Goal: Task Accomplishment & Management: Use online tool/utility

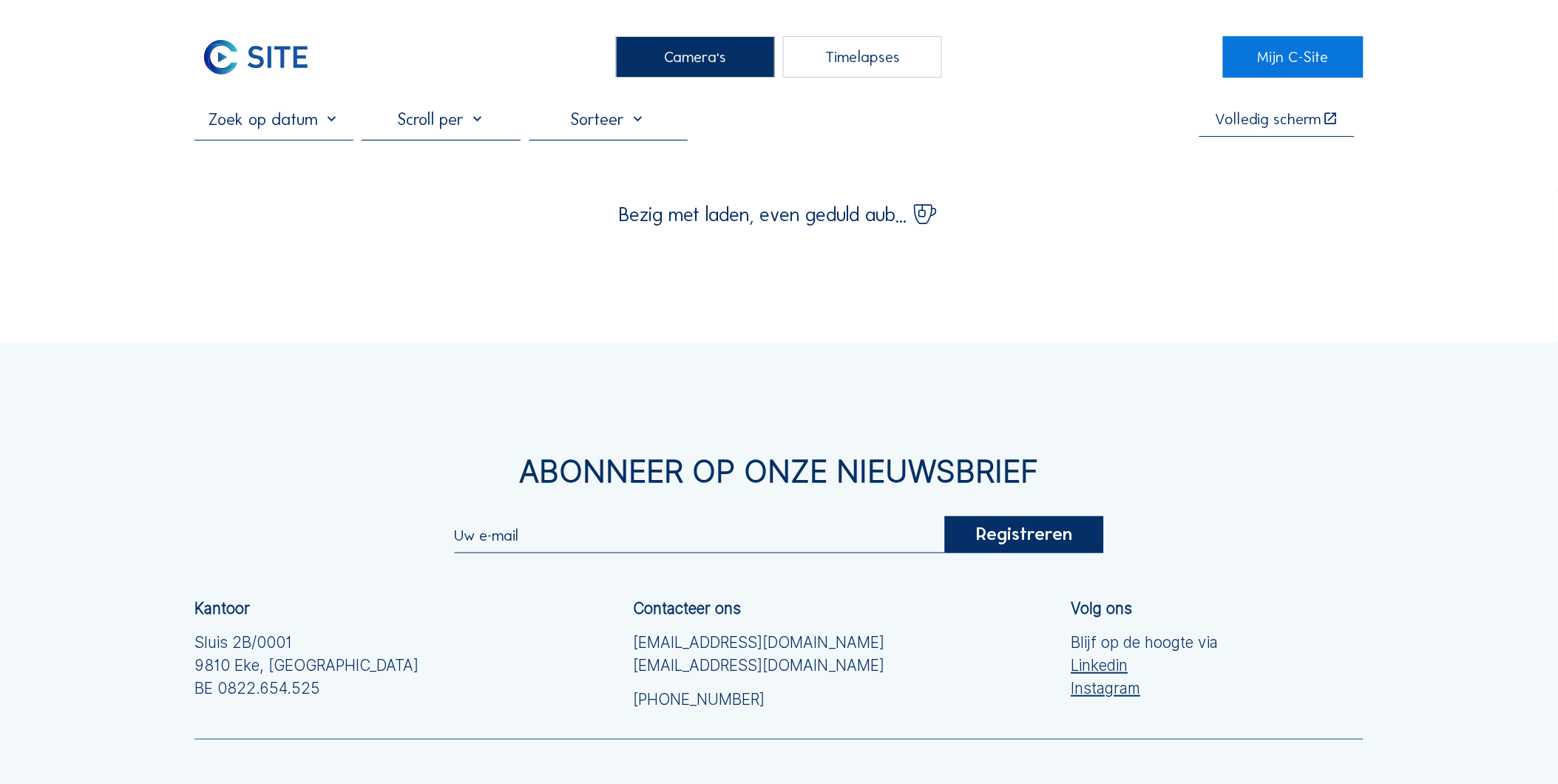
click at [858, 54] on div "Timelapses" at bounding box center [863, 57] width 159 height 41
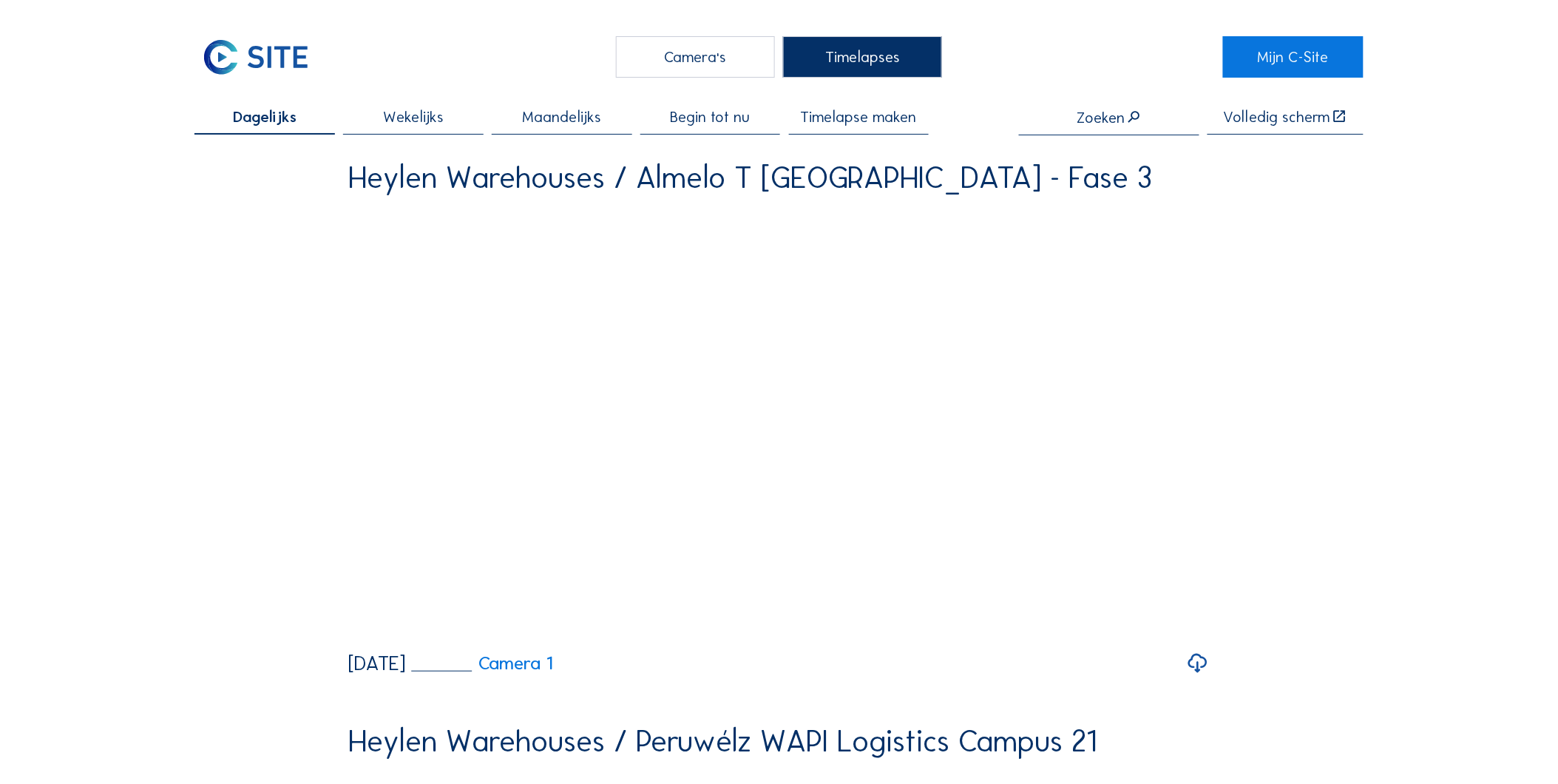
click at [685, 49] on div "Camera's" at bounding box center [695, 57] width 159 height 41
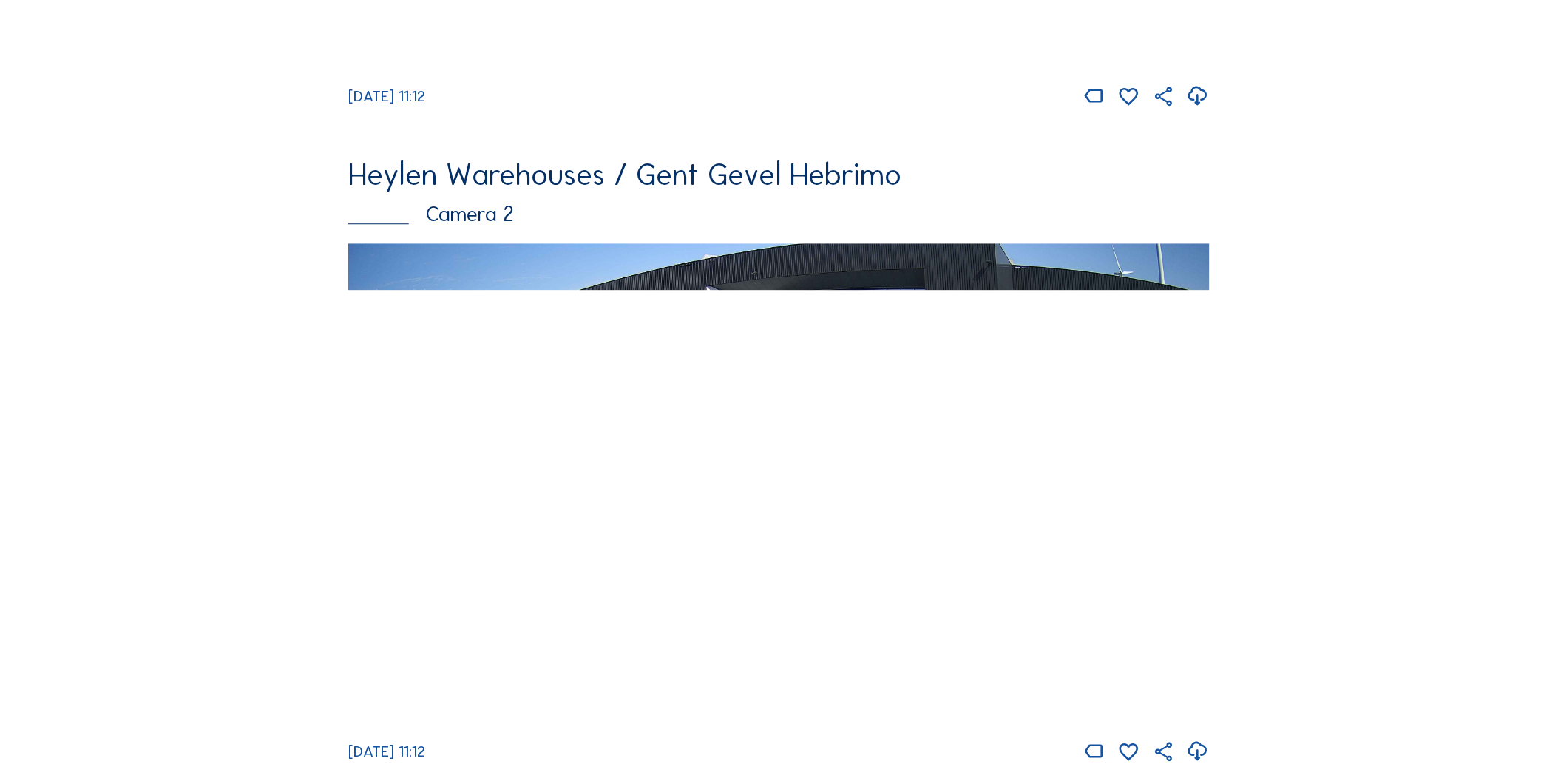
scroll to position [3380, 0]
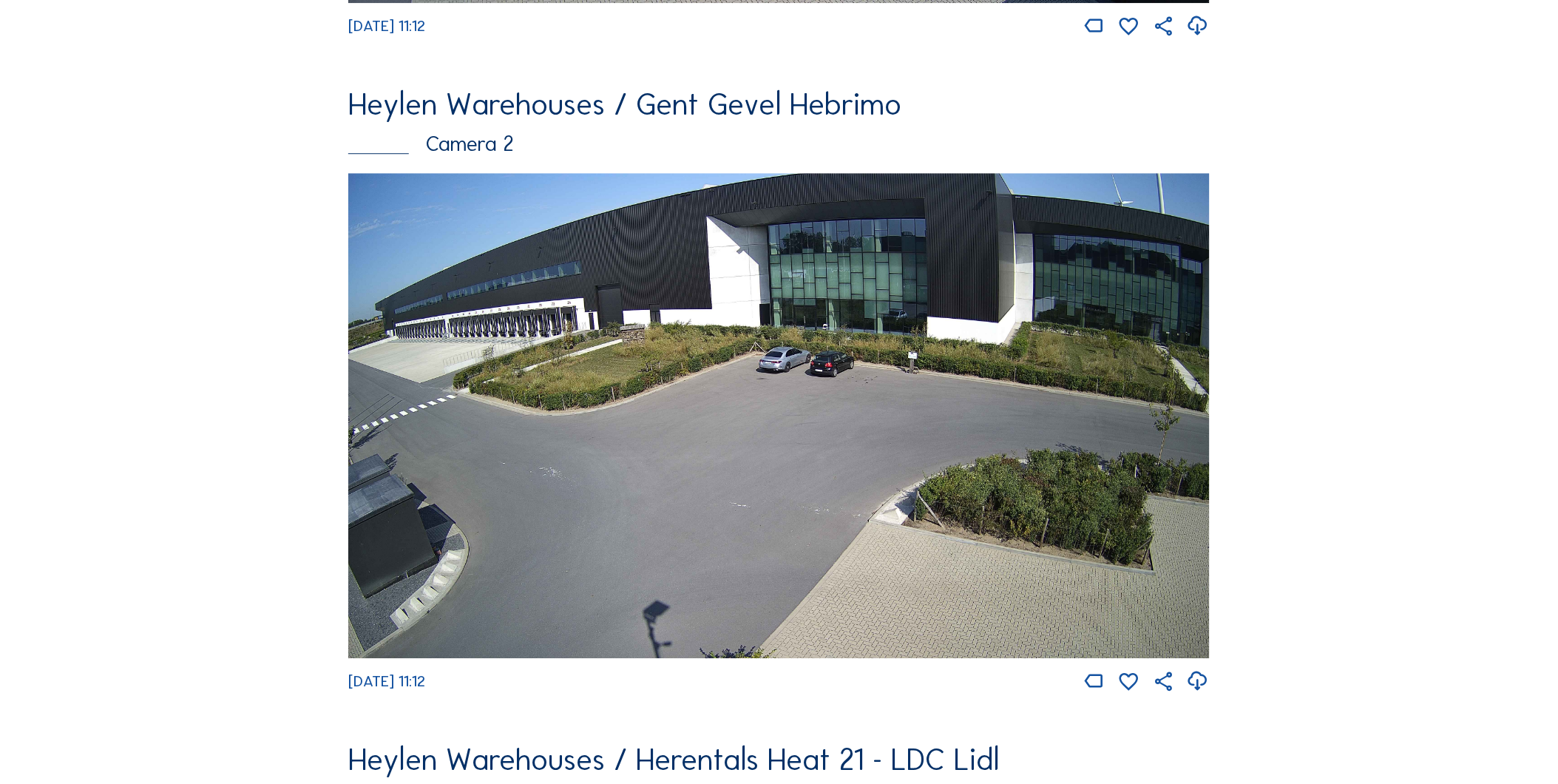
click at [807, 420] on img at bounding box center [779, 415] width 862 height 484
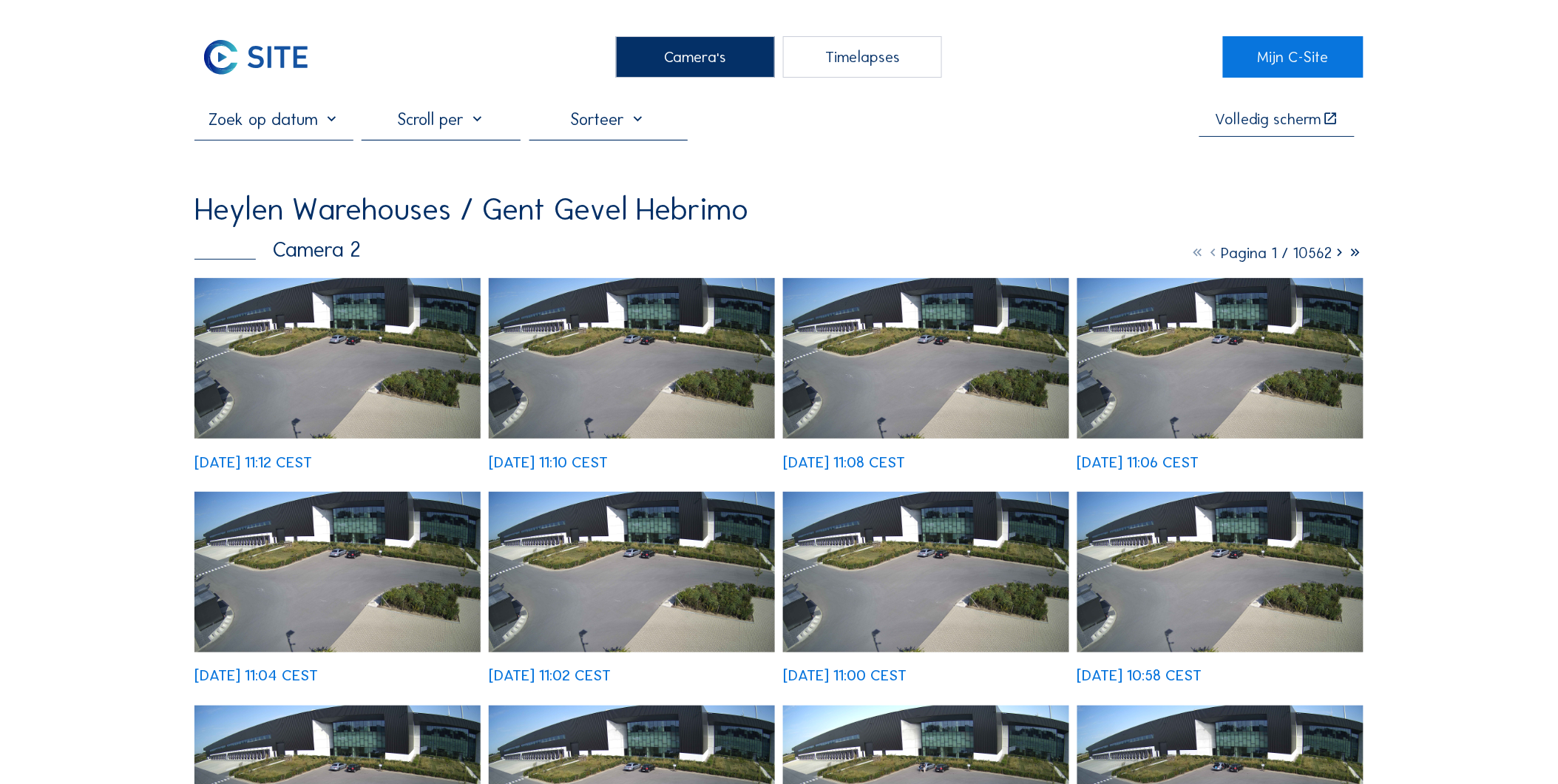
click at [836, 64] on div "Timelapses" at bounding box center [863, 57] width 159 height 41
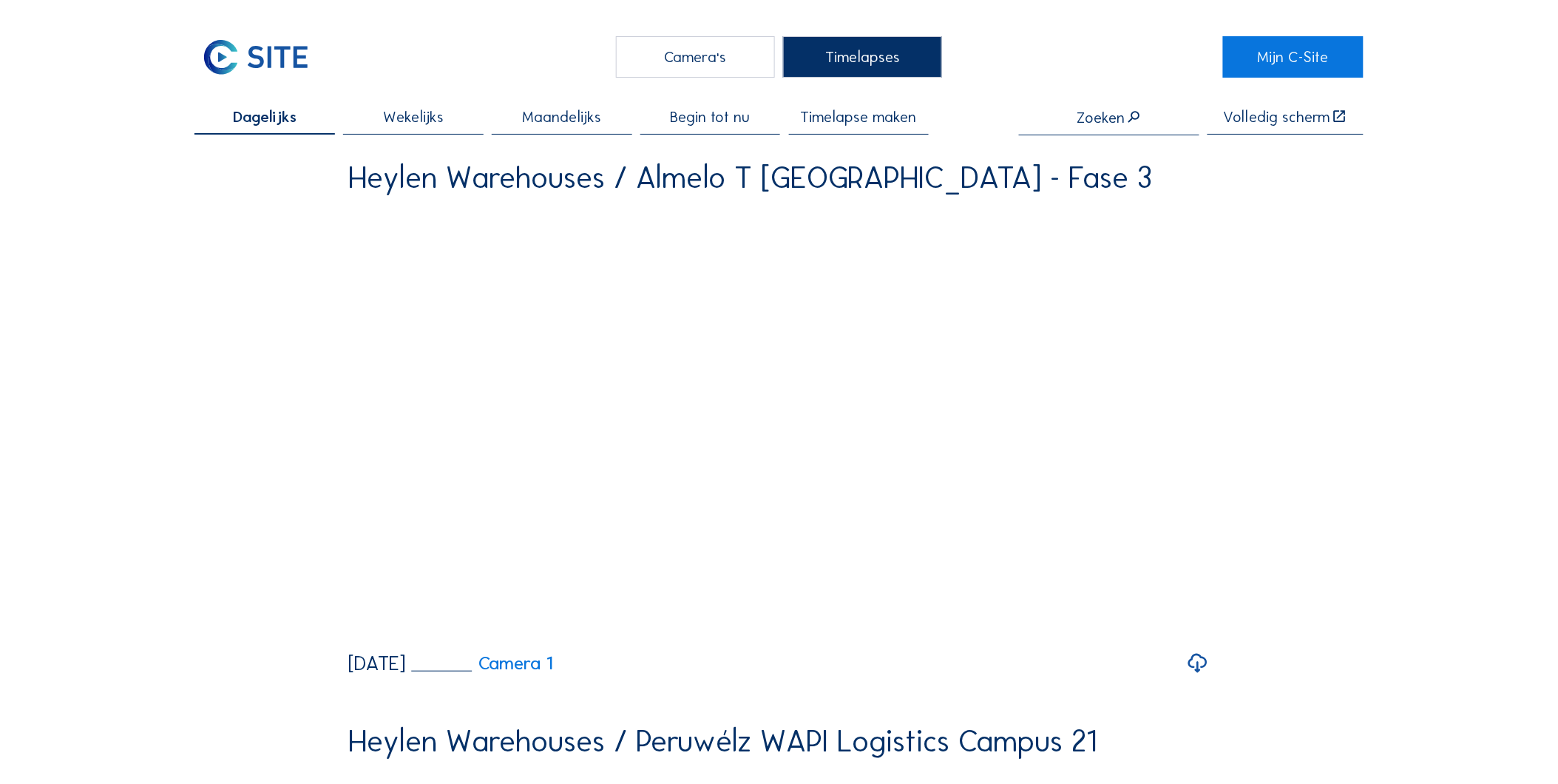
click at [889, 130] on div "Timelapse maken" at bounding box center [859, 122] width 141 height 25
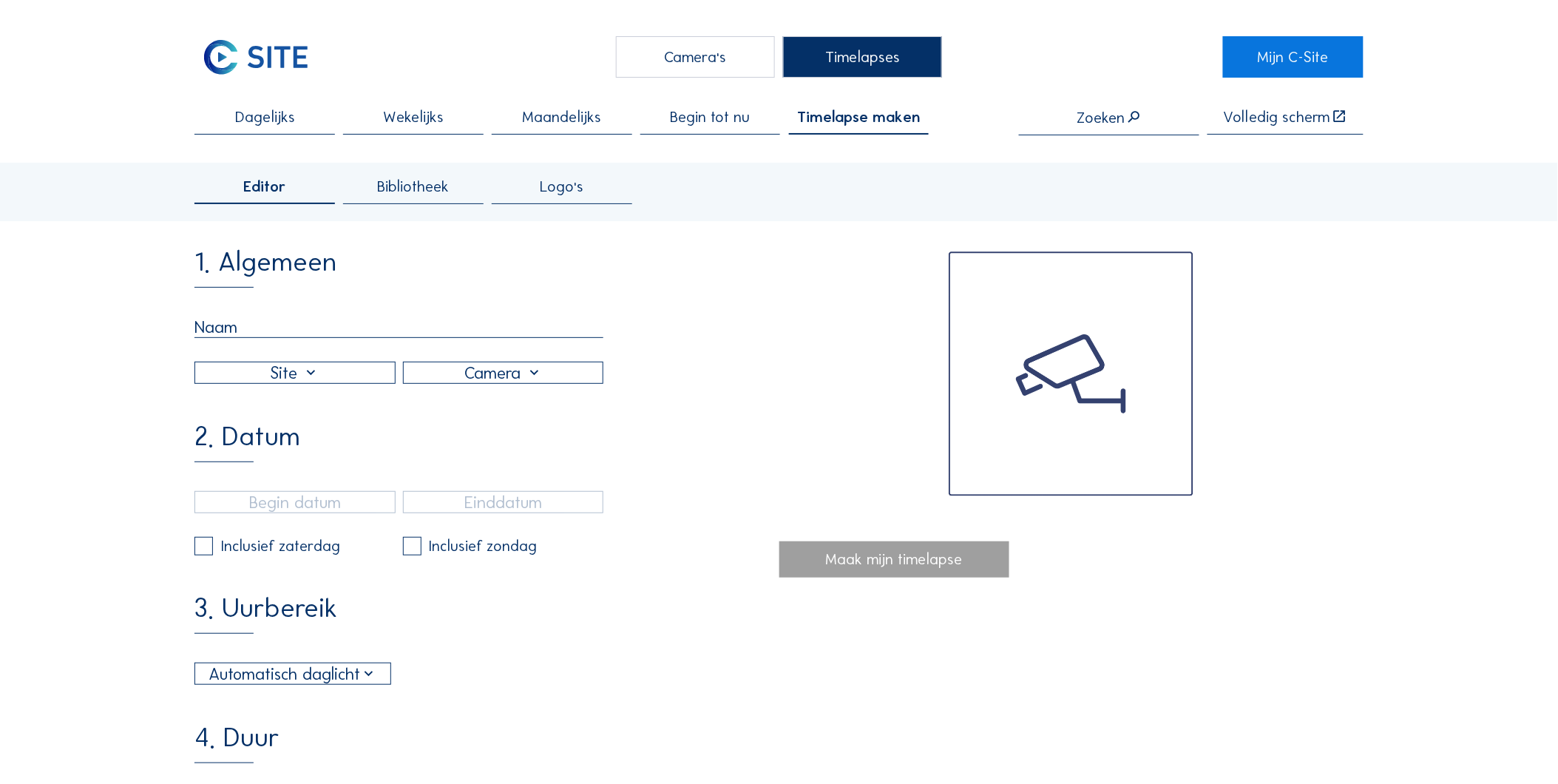
click at [344, 328] on input "text" at bounding box center [399, 327] width 409 height 22
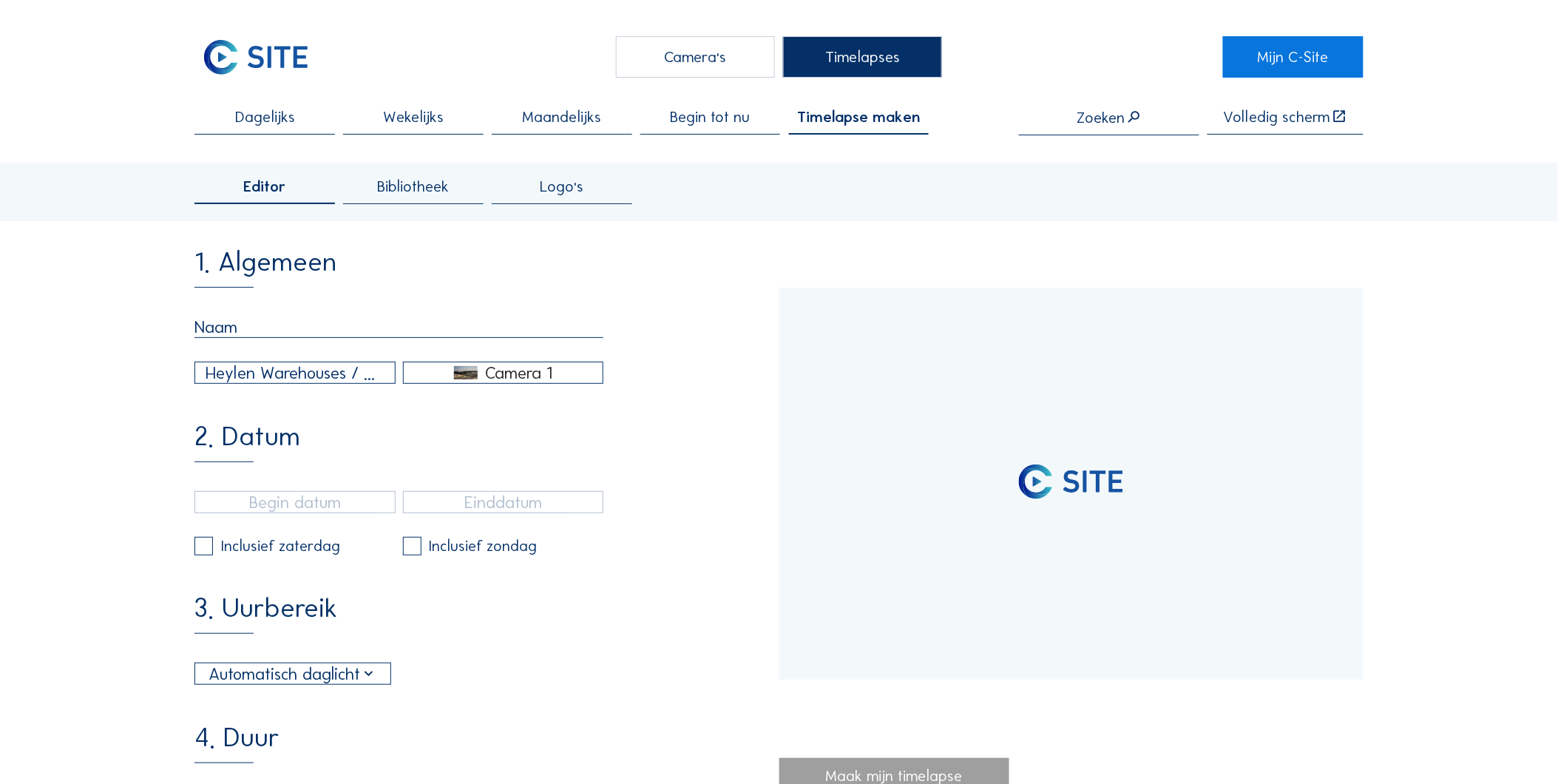
type input "AGP"
type input "[DATE] 11:12"
type input "[DATE] 14:35"
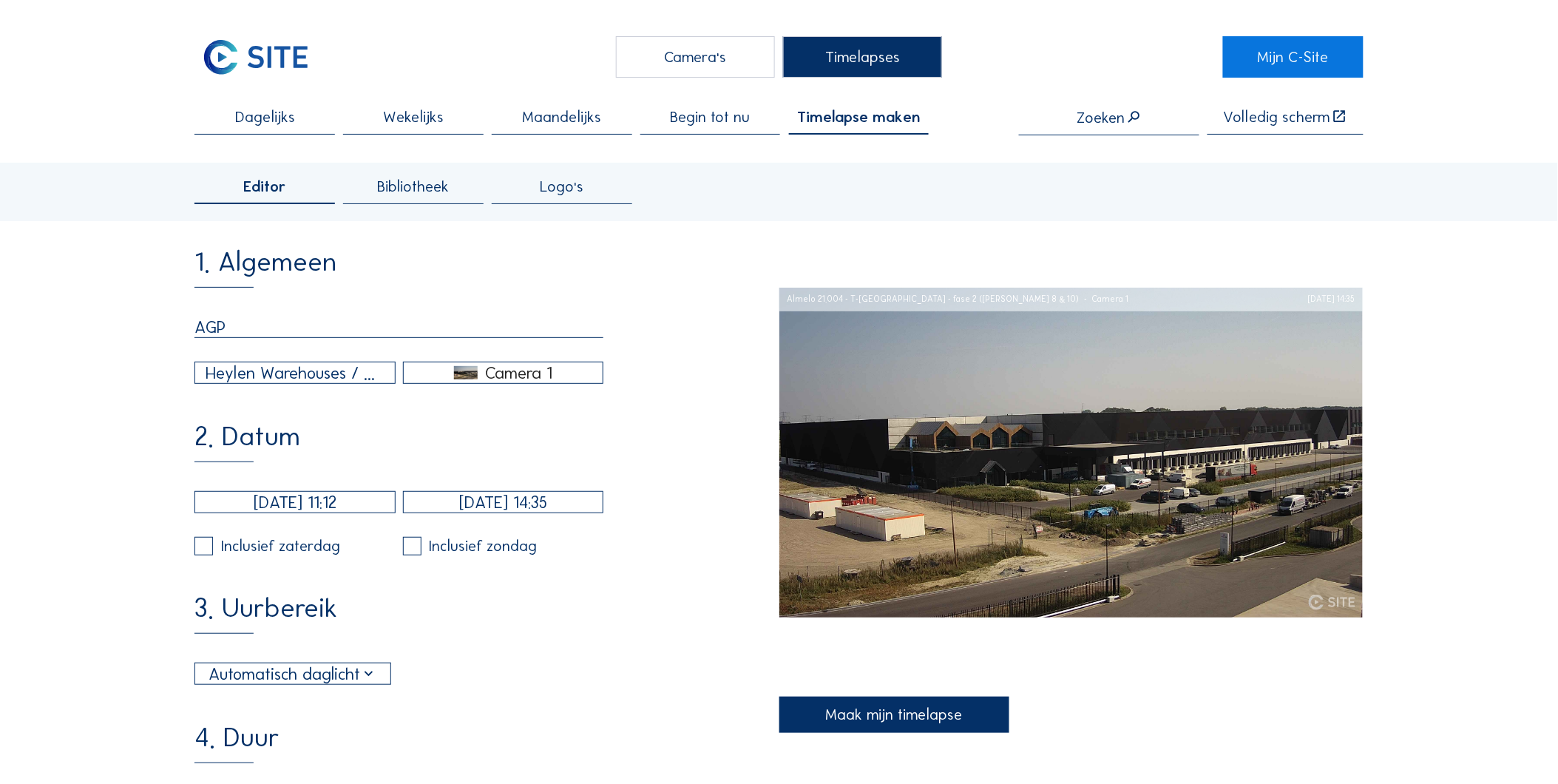
click at [363, 376] on div "Heylen Warehouses / Almelo 21.004 - T-[GEOGRAPHIC_DATA] - fase 2 ([PERSON_NAME]…" at bounding box center [295, 373] width 179 height 25
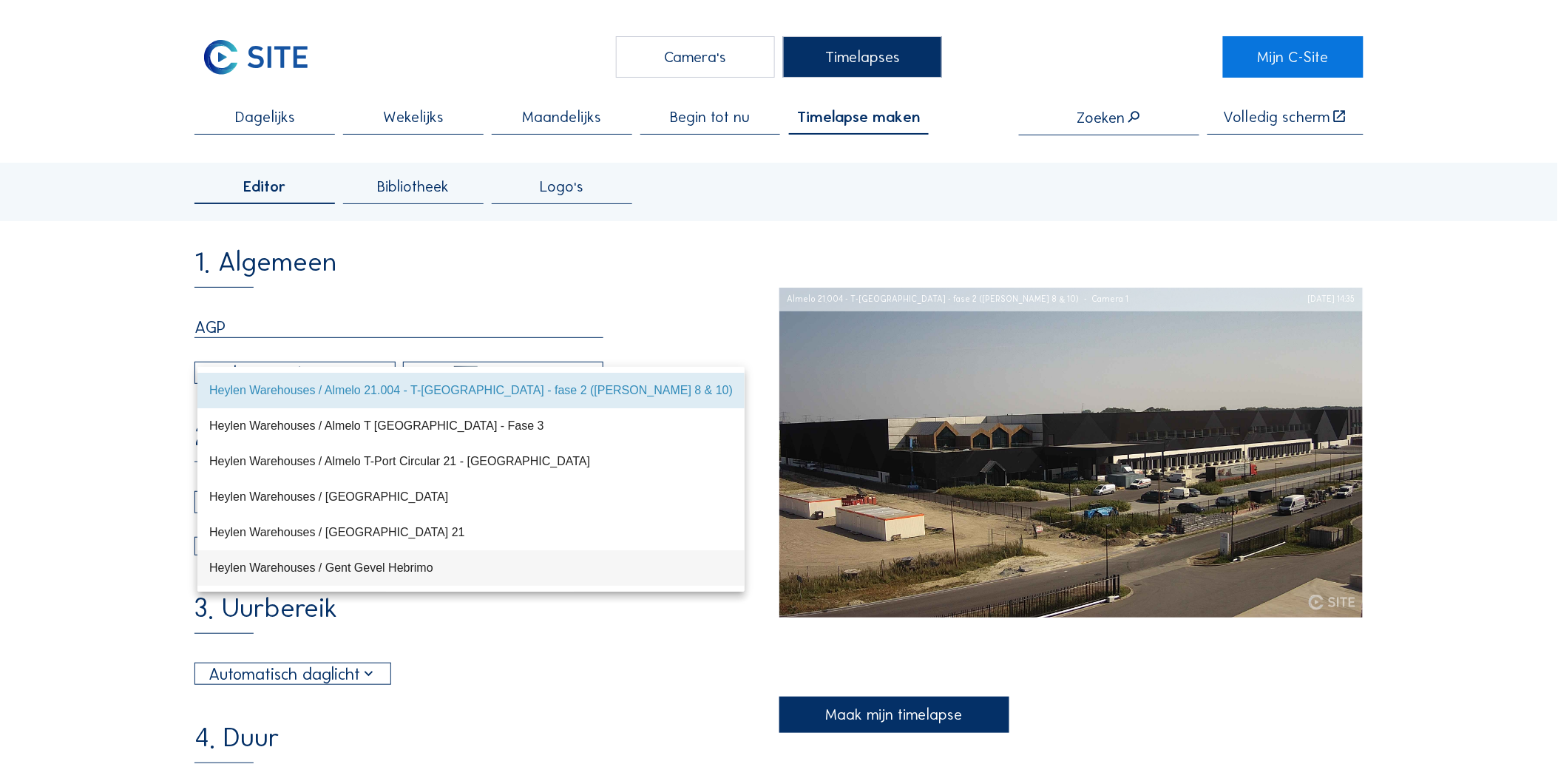
click at [496, 563] on div "Heylen Warehouses / Gent Gevel Hebrimo" at bounding box center [471, 567] width 524 height 14
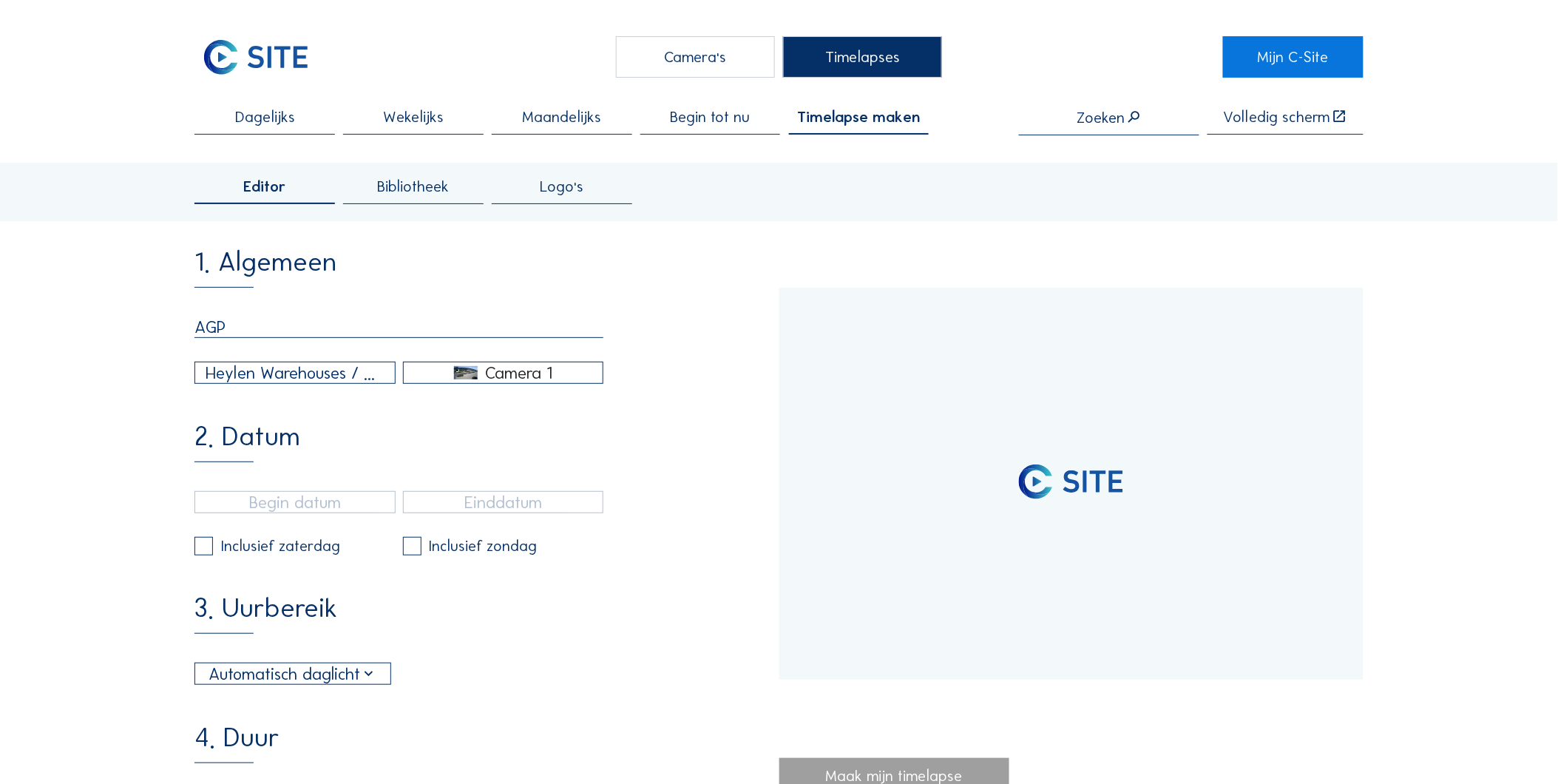
type input "[DATE] 13:15"
type input "[DATE] 11:12"
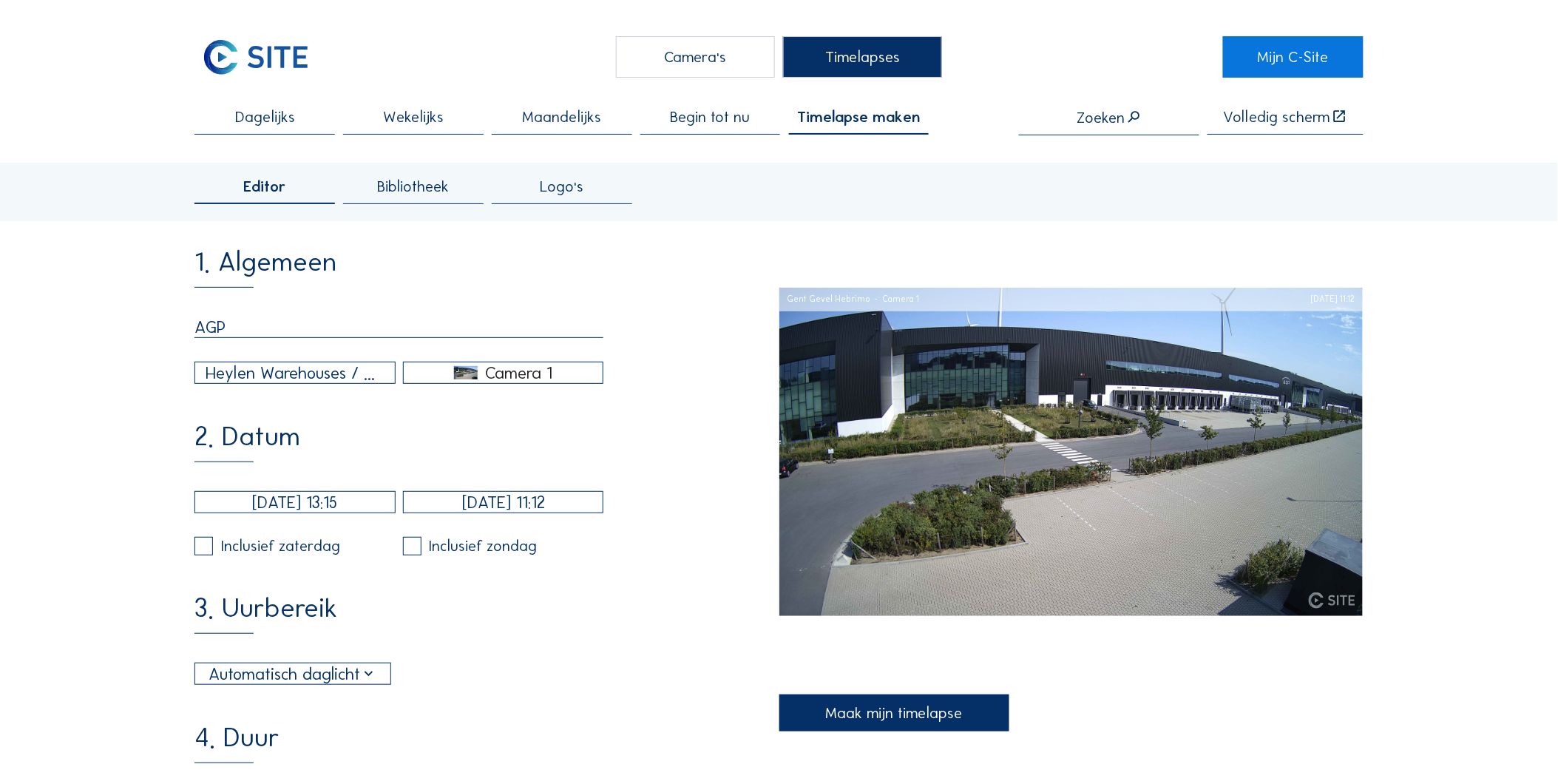
click at [545, 378] on div "Camera 1" at bounding box center [519, 372] width 68 height 13
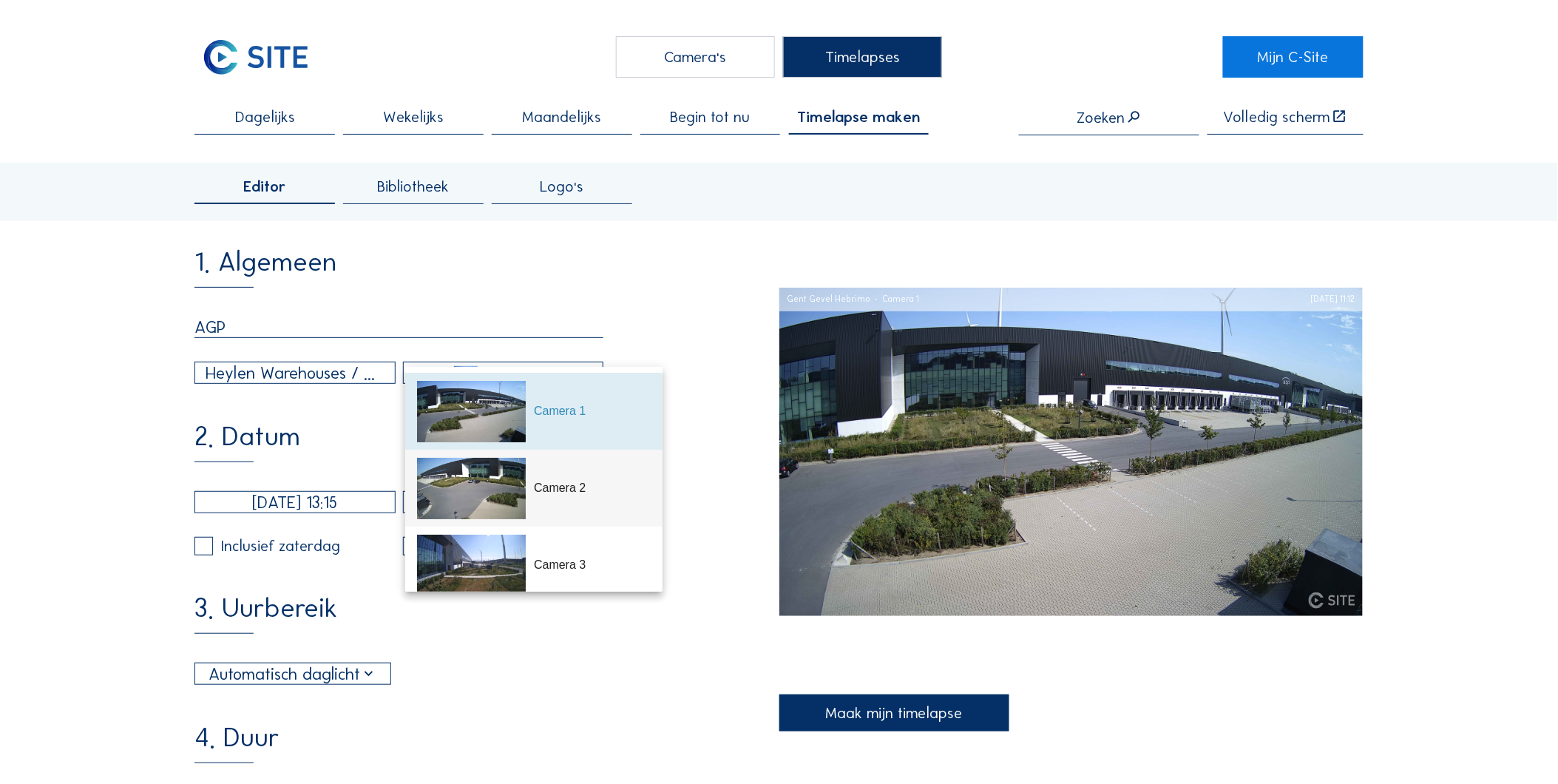
click at [597, 492] on div "Camera 2" at bounding box center [592, 488] width 117 height 18
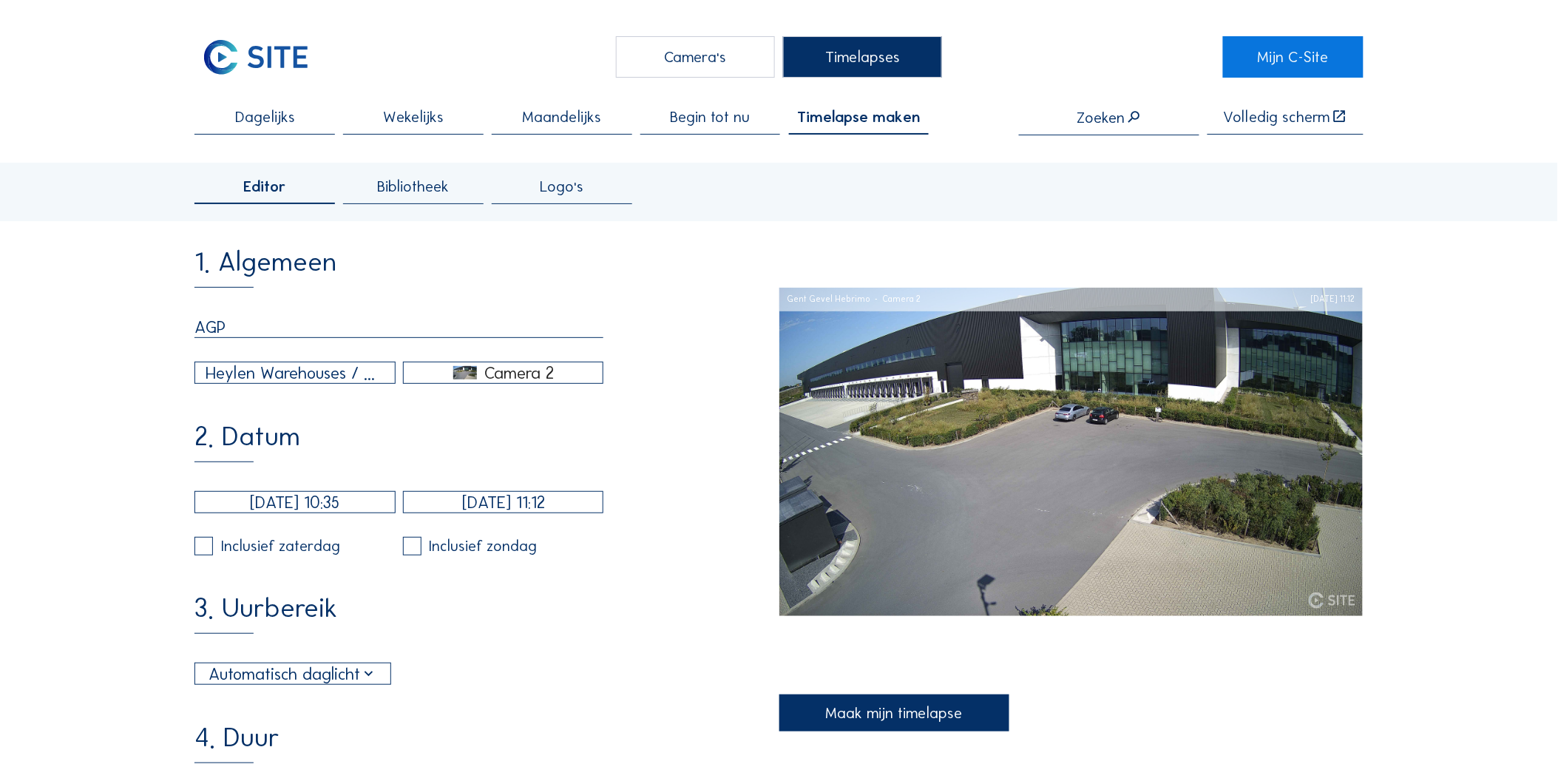
click at [326, 513] on input "[DATE] 10:35" at bounding box center [295, 502] width 200 height 23
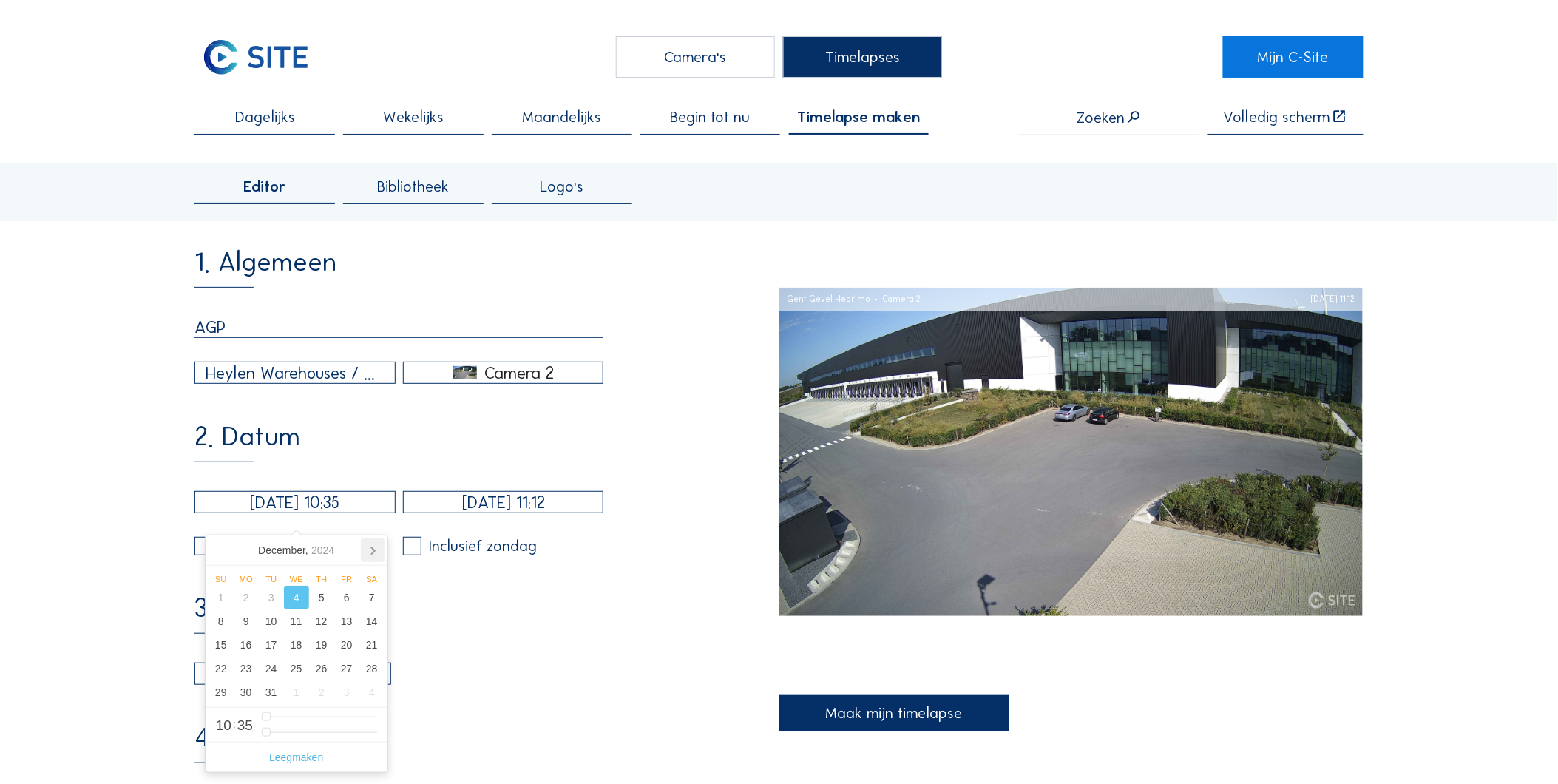
click at [371, 556] on icon at bounding box center [372, 550] width 23 height 23
click at [371, 556] on icon at bounding box center [372, 550] width 23 height 23
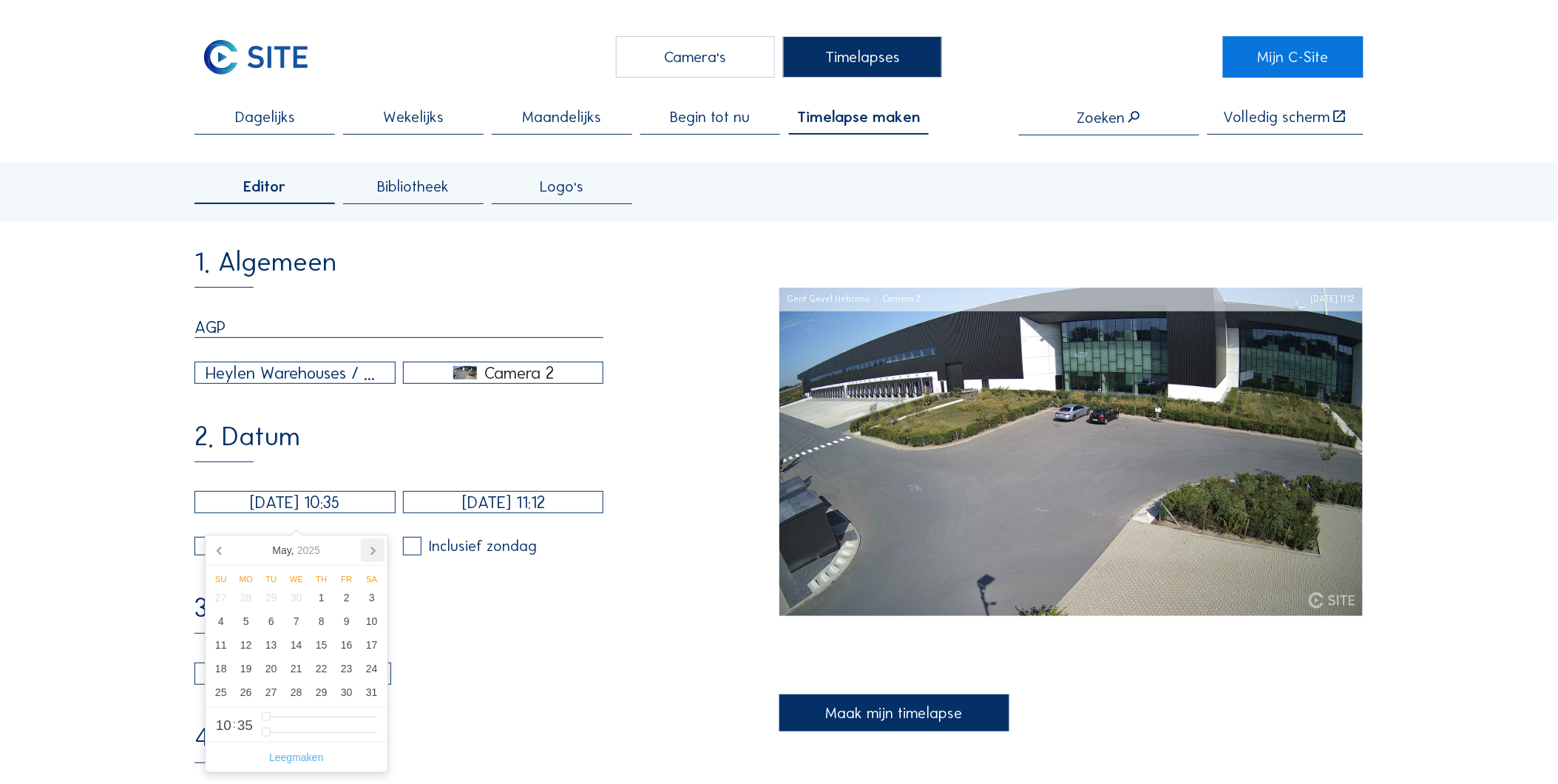
click at [371, 556] on icon at bounding box center [372, 550] width 23 height 23
click at [345, 655] on div "18" at bounding box center [347, 645] width 25 height 23
type input "[DATE] 00:35"
type input "0"
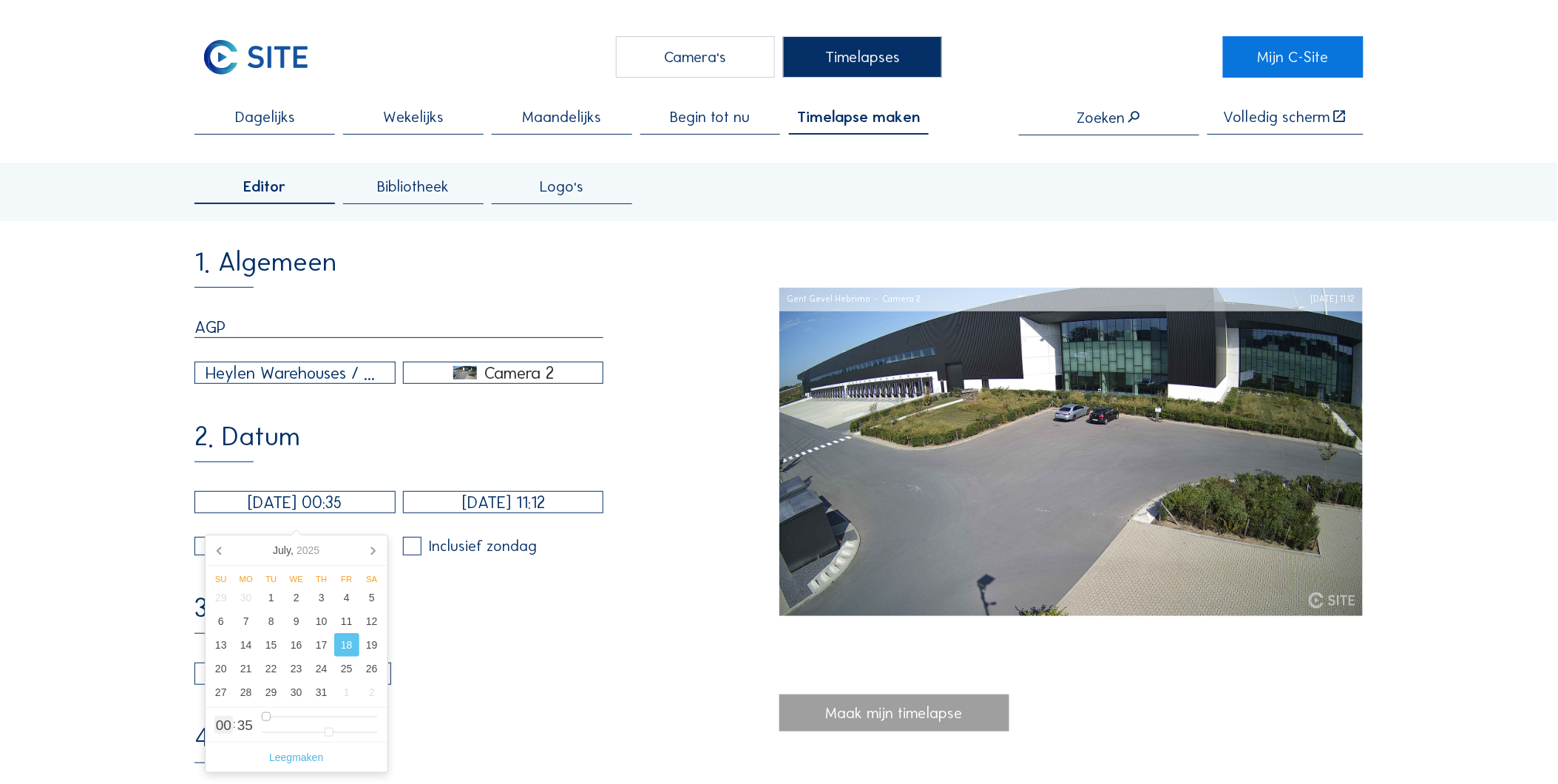
click at [267, 718] on input "range" at bounding box center [319, 717] width 115 height 12
type input "[DATE] 00:37"
type input "37"
type input "[DATE] 00:36"
type input "36"
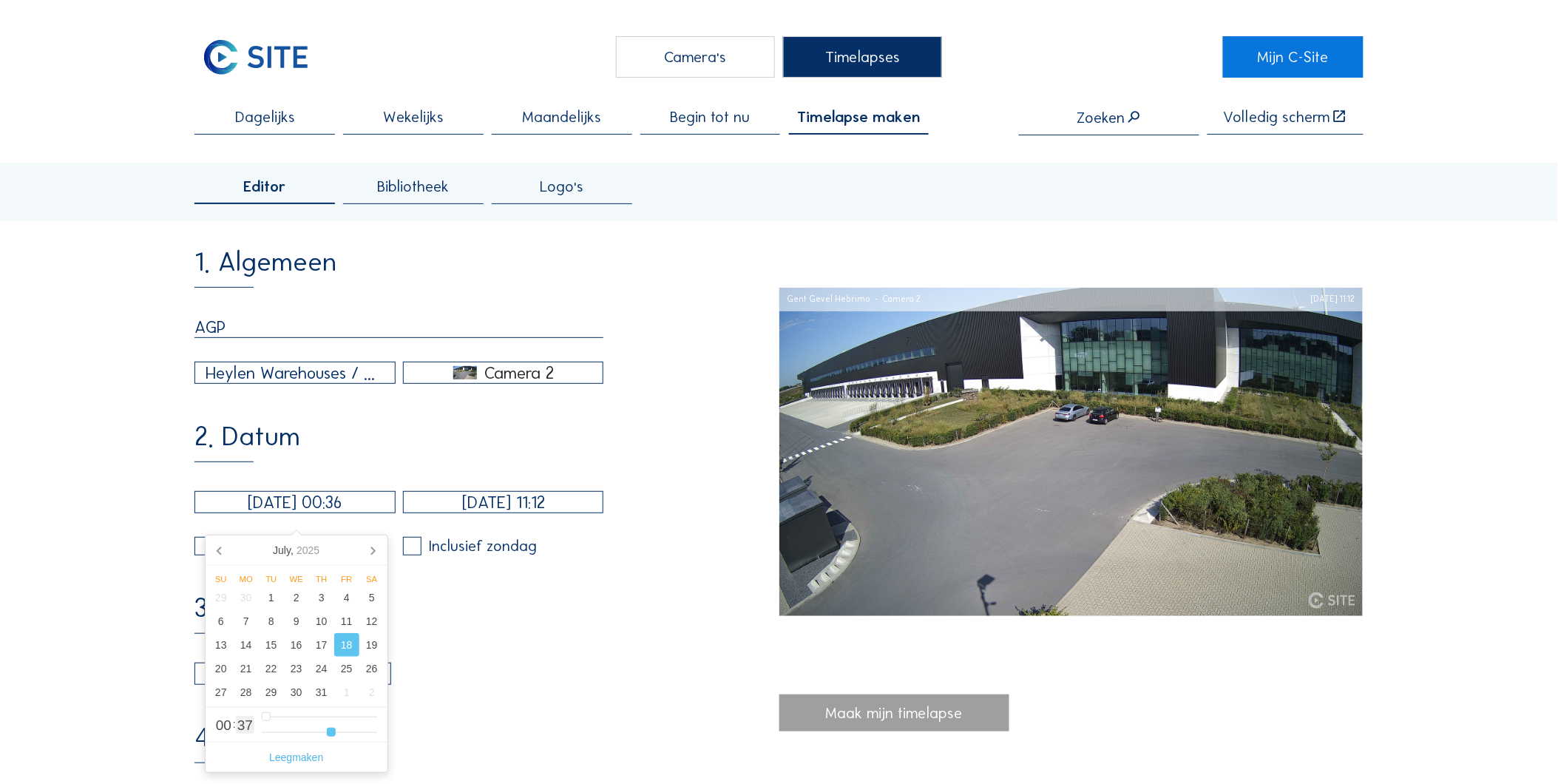
type input "[DATE] 00:35"
type input "35"
type input "[DATE] 00:33"
type input "33"
type input "[DATE] 00:30"
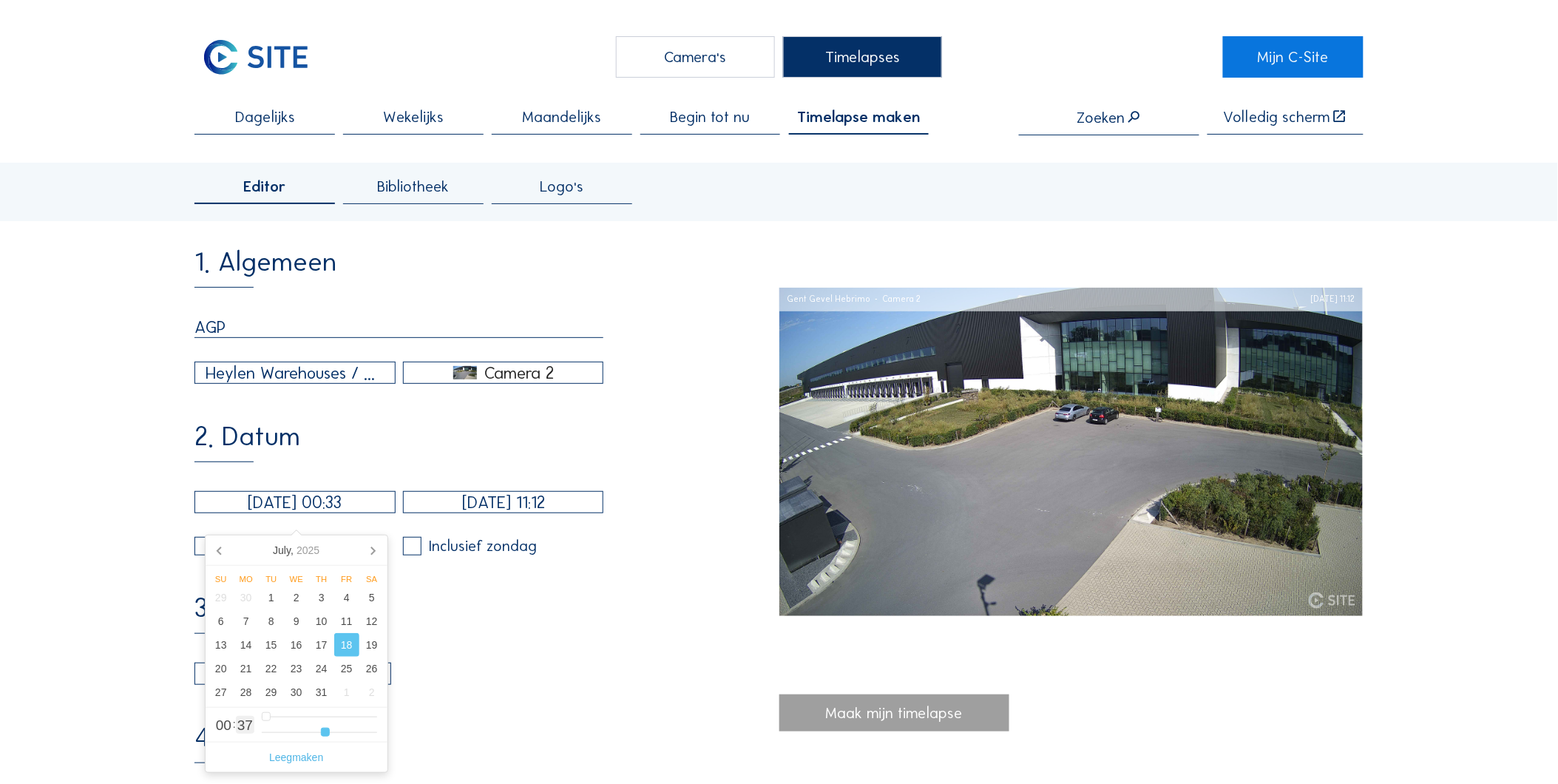
type input "30"
type input "[DATE] 00:27"
type input "27"
type input "[DATE] 00:22"
type input "22"
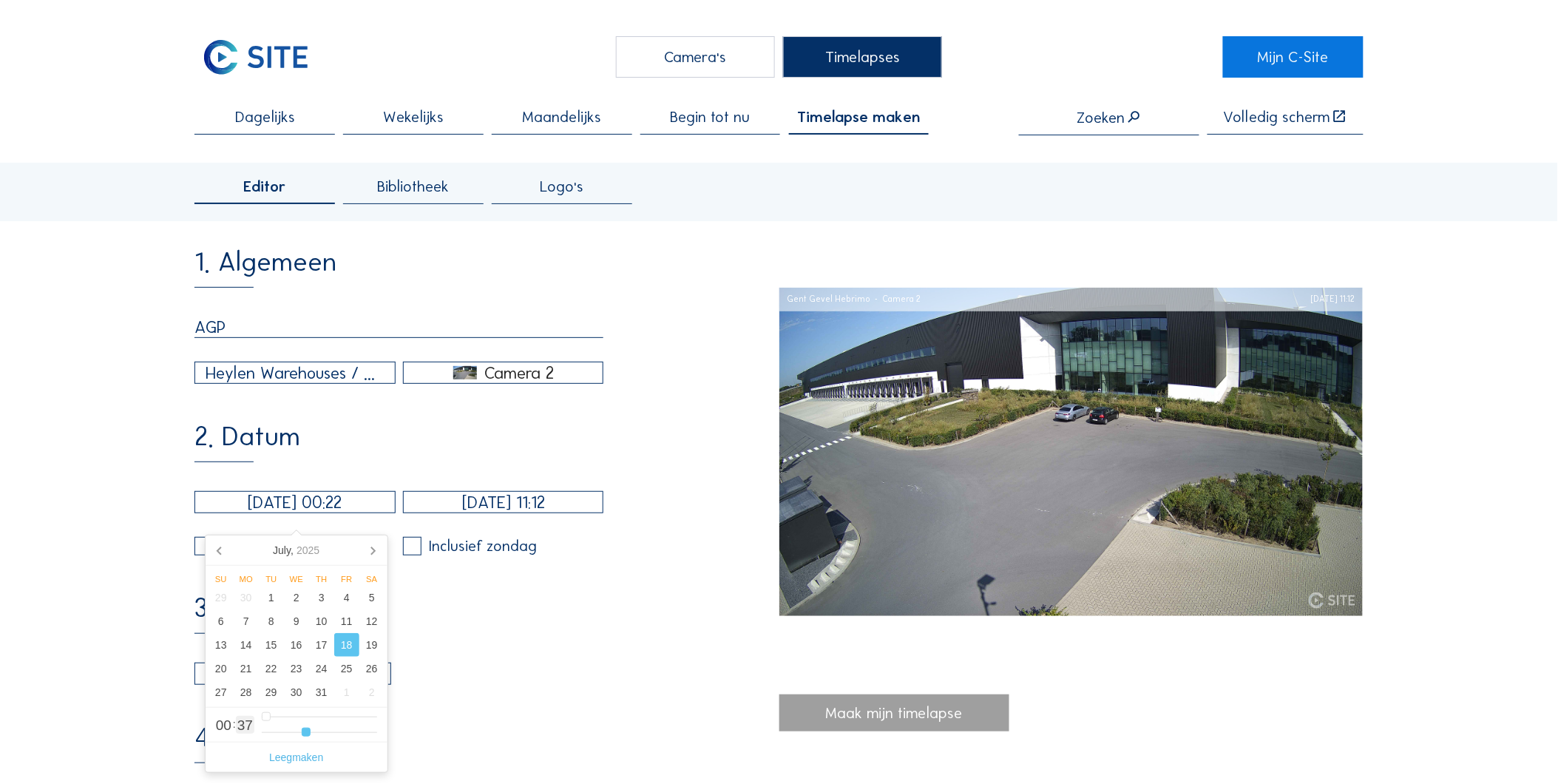
type input "[DATE] 00:17"
type input "17"
type input "[DATE] 00:12"
type input "12"
type input "[DATE] 00:04"
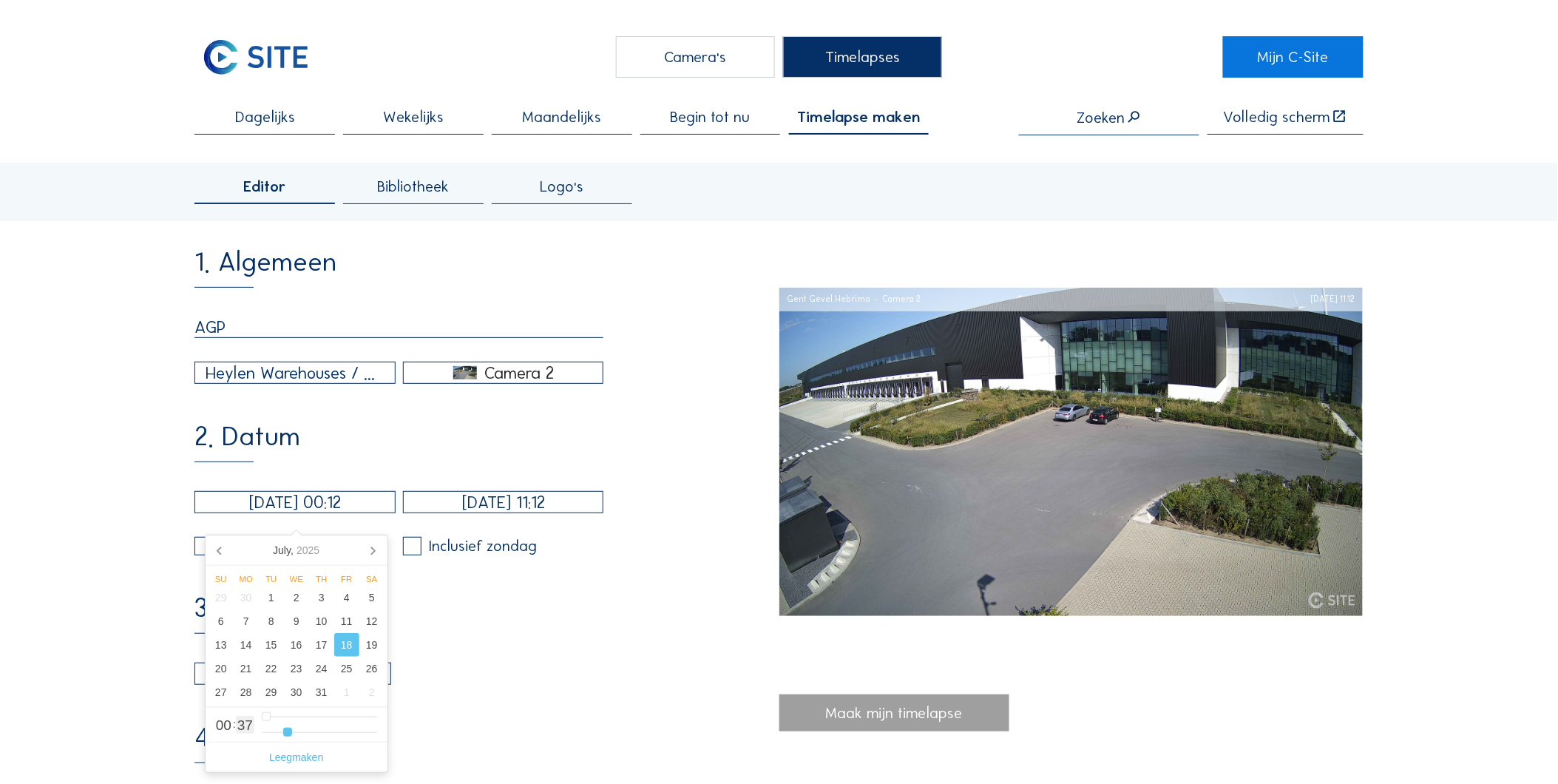
type input "4"
type input "[DATE] 00:00"
drag, startPoint x: 333, startPoint y: 737, endPoint x: 255, endPoint y: 737, distance: 78.0
type input "0"
click at [262, 737] on input "range" at bounding box center [319, 733] width 115 height 12
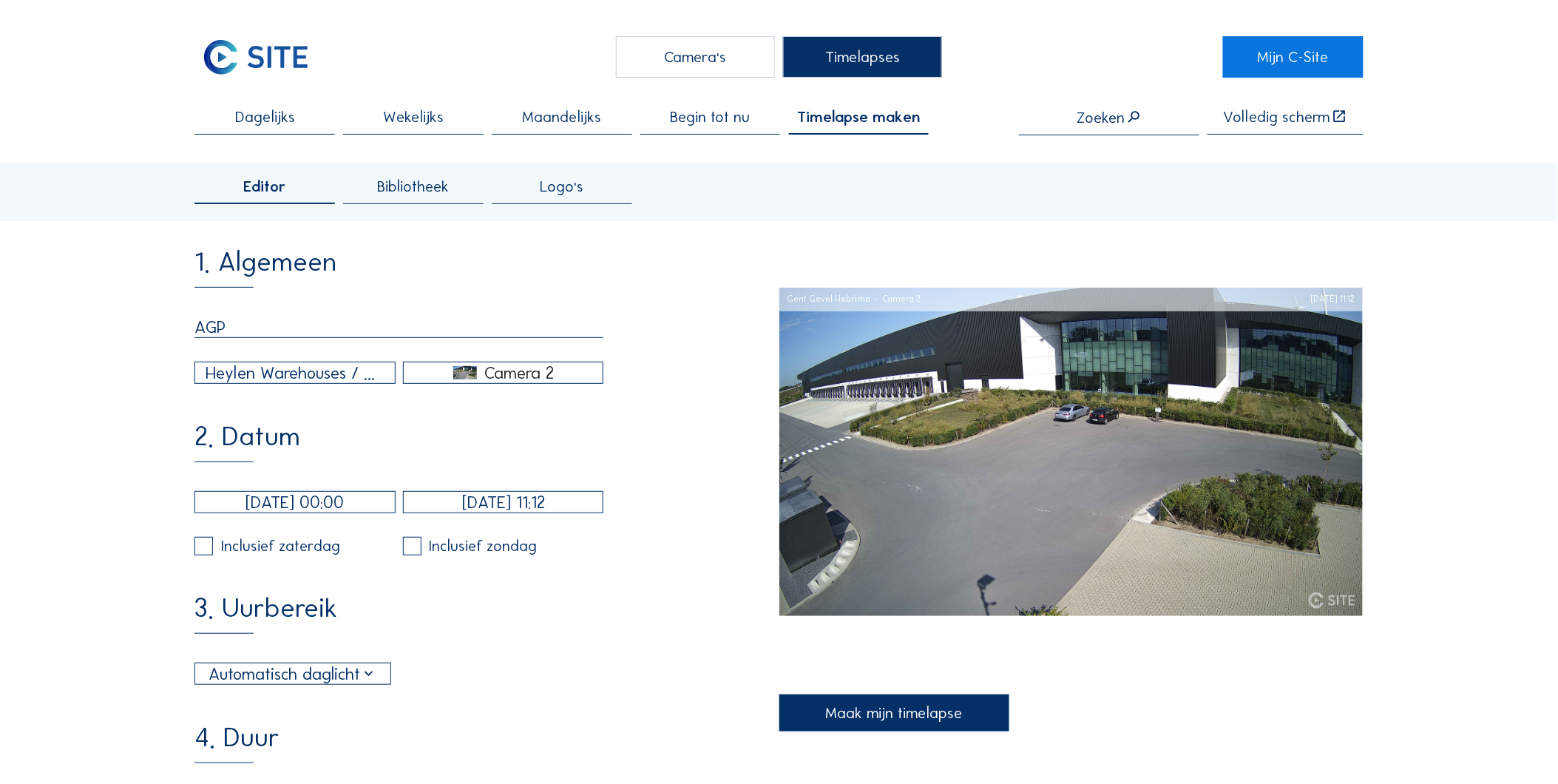
click at [506, 611] on div "3. Uurbereik Automatisch daglicht 06:00 Van 18:00 Tot" at bounding box center [486, 639] width 584 height 90
click at [239, 554] on div "Inclusief zaterdag" at bounding box center [281, 546] width 119 height 16
click at [202, 551] on input "checkbox" at bounding box center [199, 546] width 9 height 9
checkbox input "true"
drag, startPoint x: 409, startPoint y: 560, endPoint x: 425, endPoint y: 588, distance: 32.2
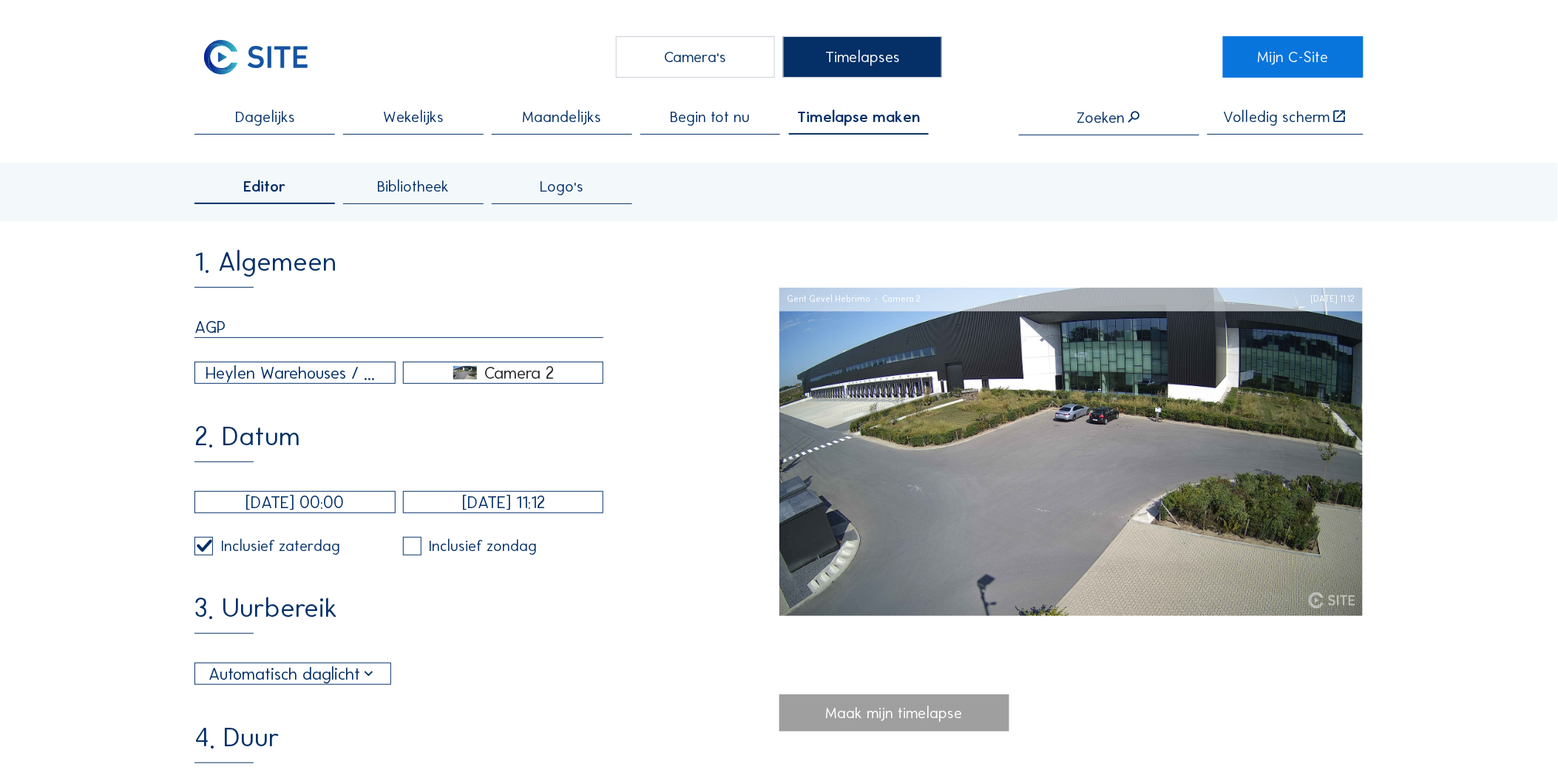
click at [409, 551] on input "checkbox" at bounding box center [408, 546] width 9 height 9
checkbox input "true"
click at [349, 686] on div "Automatisch daglicht" at bounding box center [292, 674] width 169 height 25
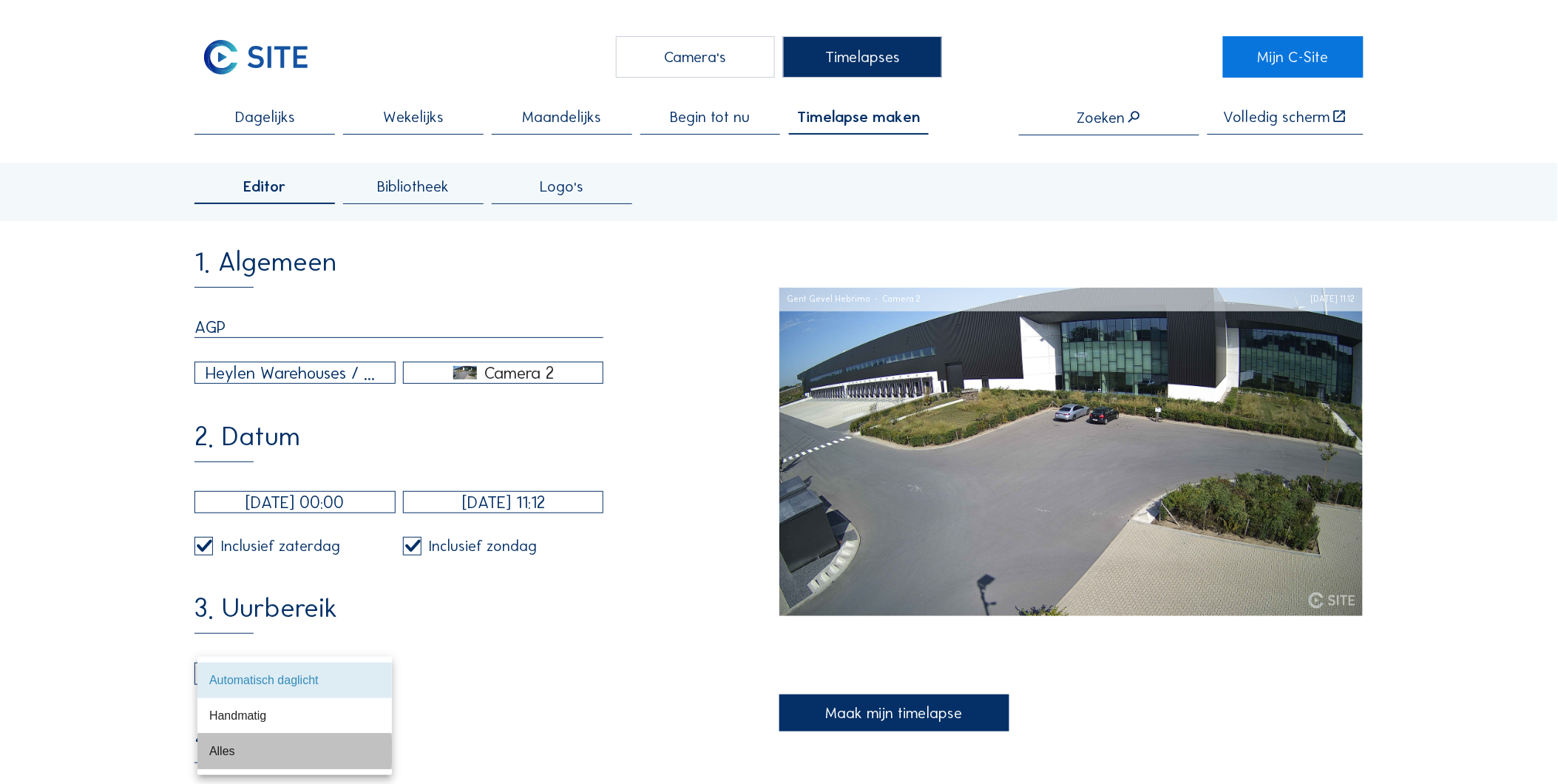
click at [339, 744] on div "Alles" at bounding box center [295, 751] width 171 height 14
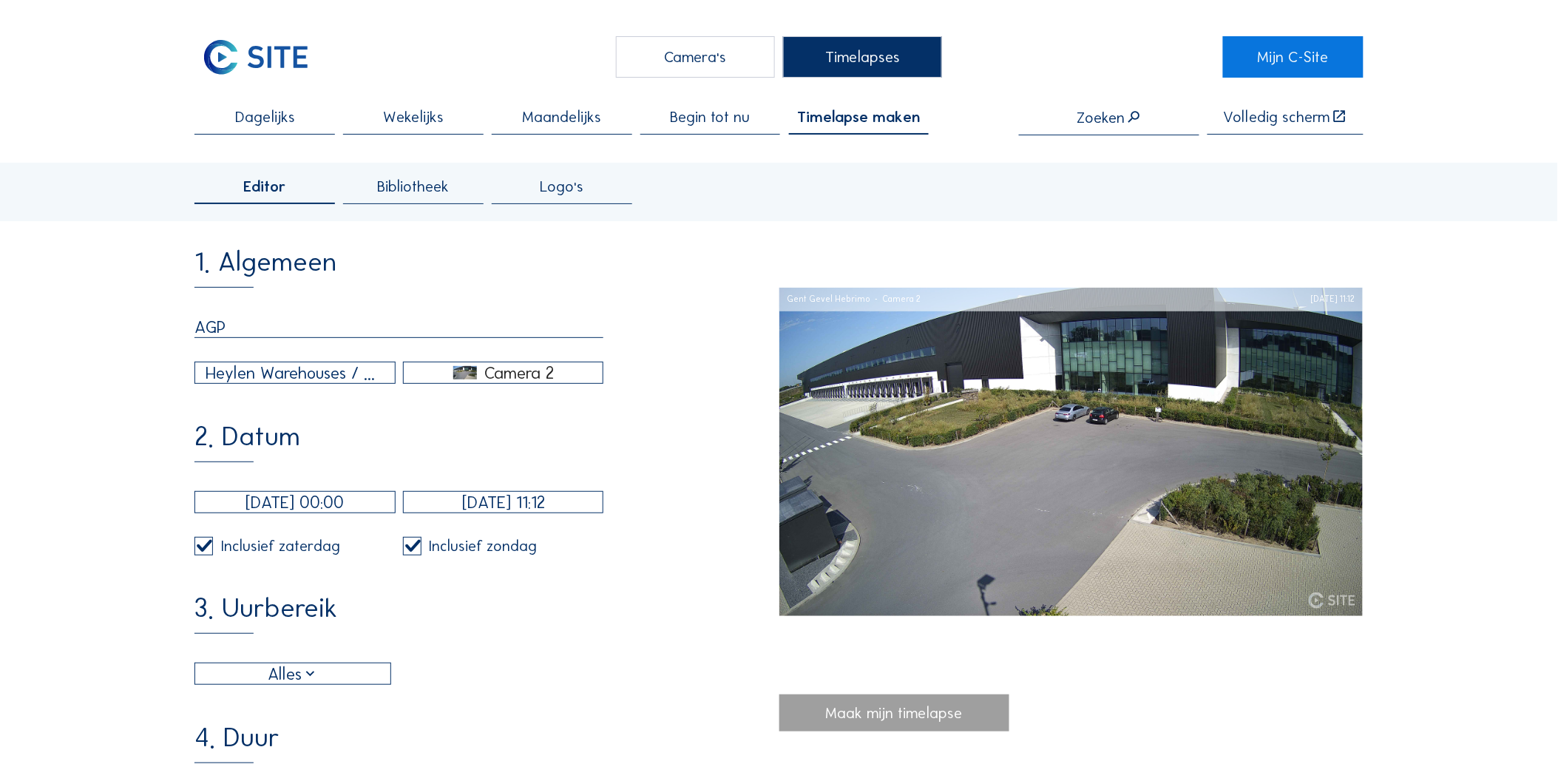
click at [595, 632] on div "3. Uurbereik Alles 06:00 Van 18:00 Tot" at bounding box center [486, 639] width 584 height 90
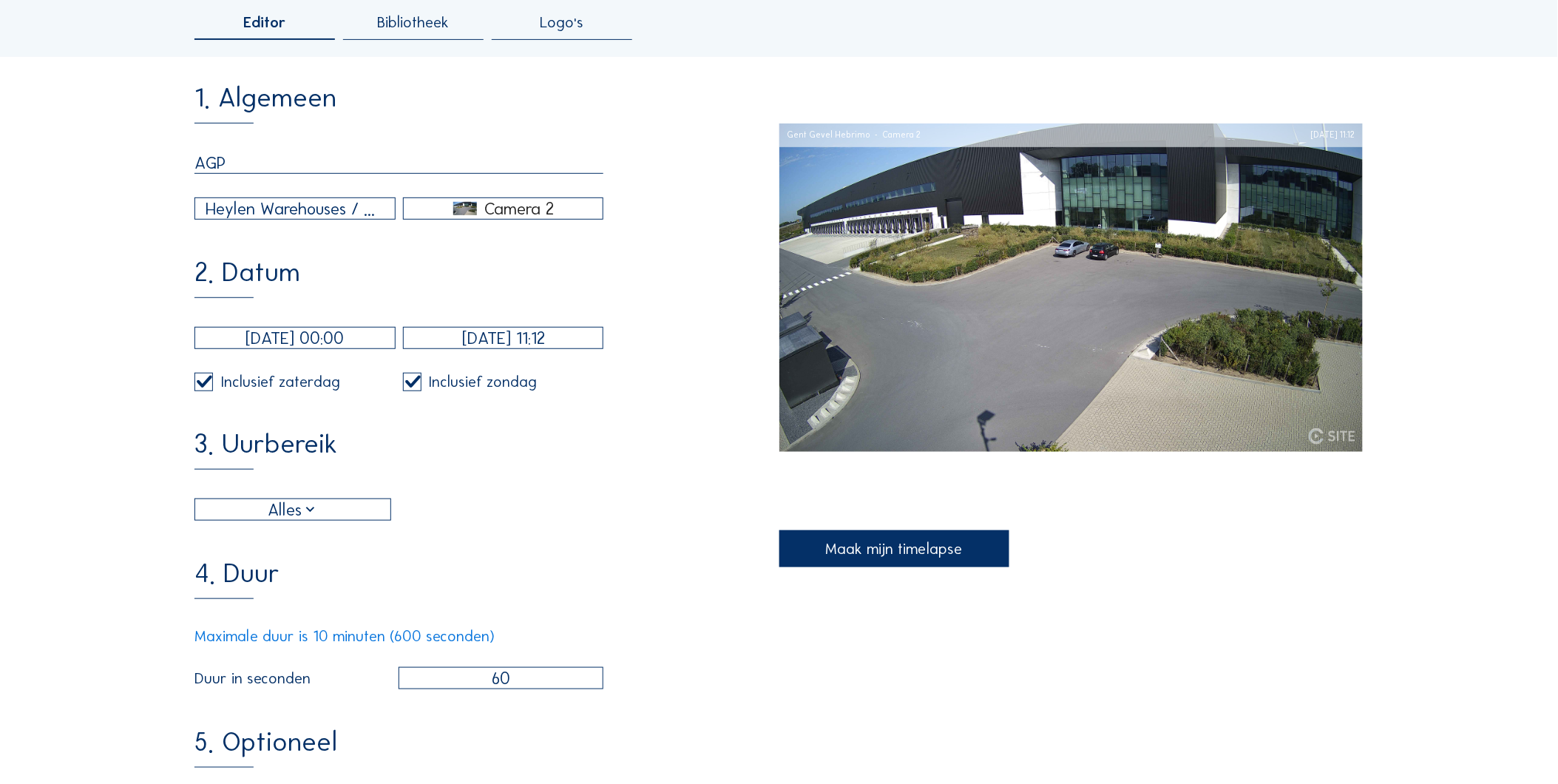
scroll to position [246, 0]
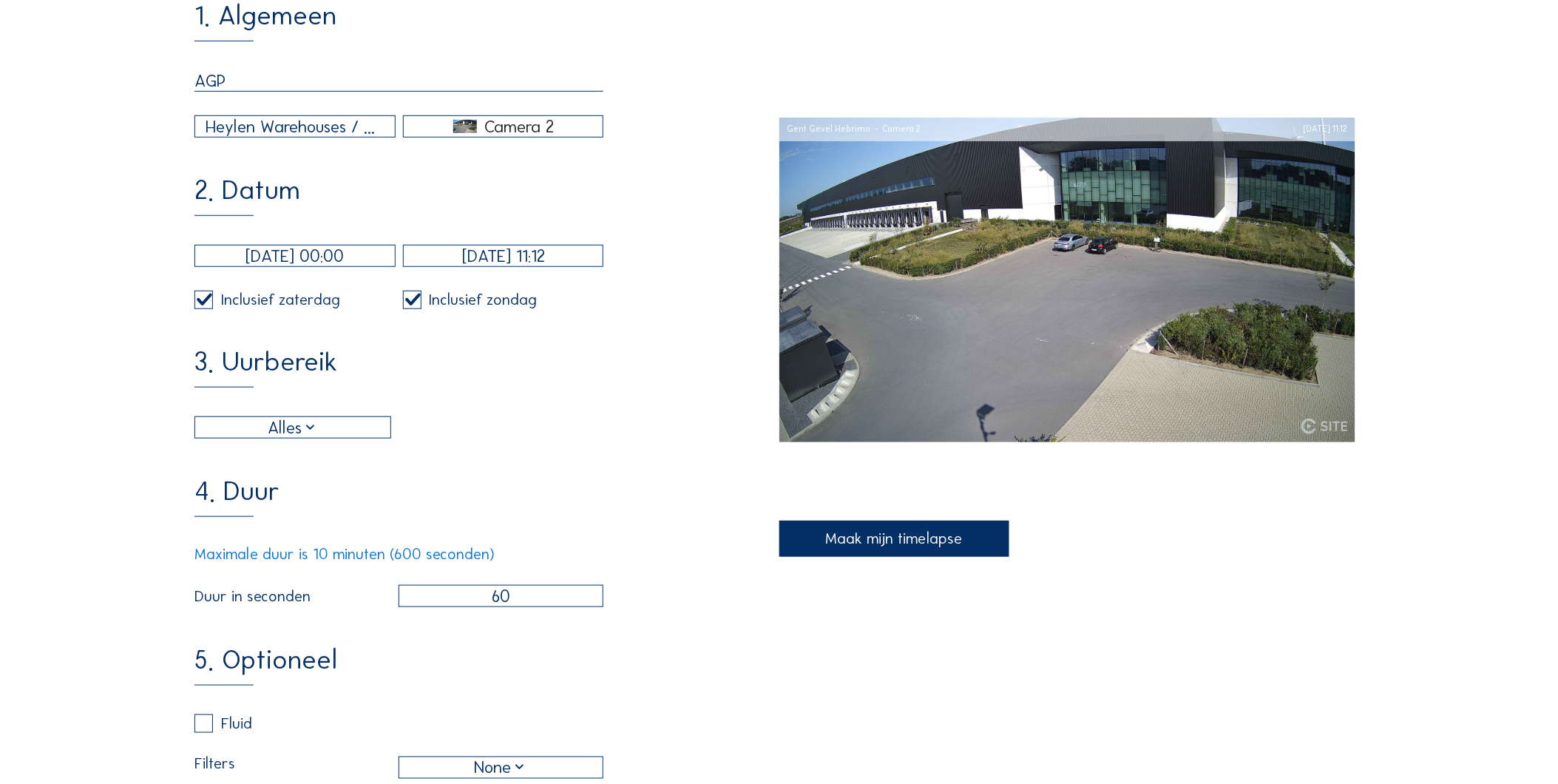
click at [521, 607] on input "60" at bounding box center [501, 596] width 206 height 23
type input "600"
click at [556, 438] on div "Alles 06:00 Van 18:00 Tot" at bounding box center [399, 427] width 409 height 23
click at [880, 538] on div "Maak mijn timelapse" at bounding box center [894, 539] width 230 height 37
